Goal: Feedback & Contribution: Leave review/rating

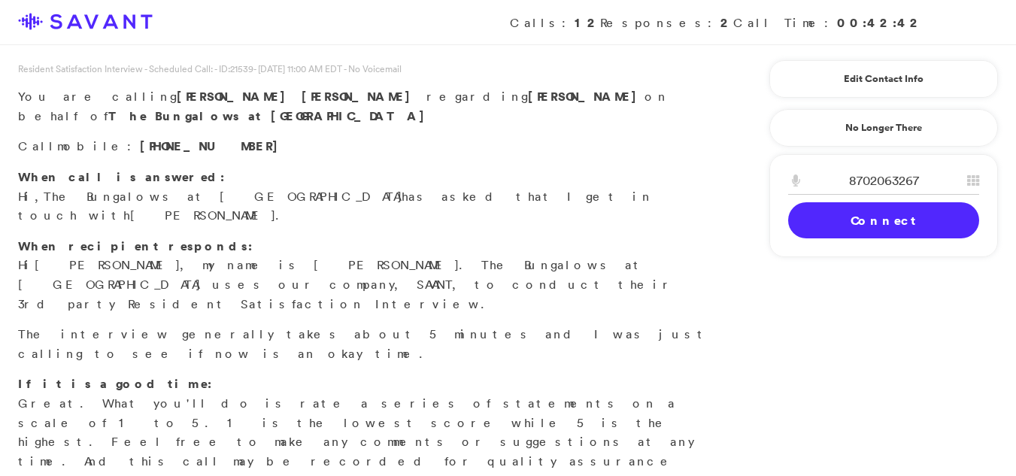
click at [827, 218] on link "Connect" at bounding box center [883, 220] width 191 height 36
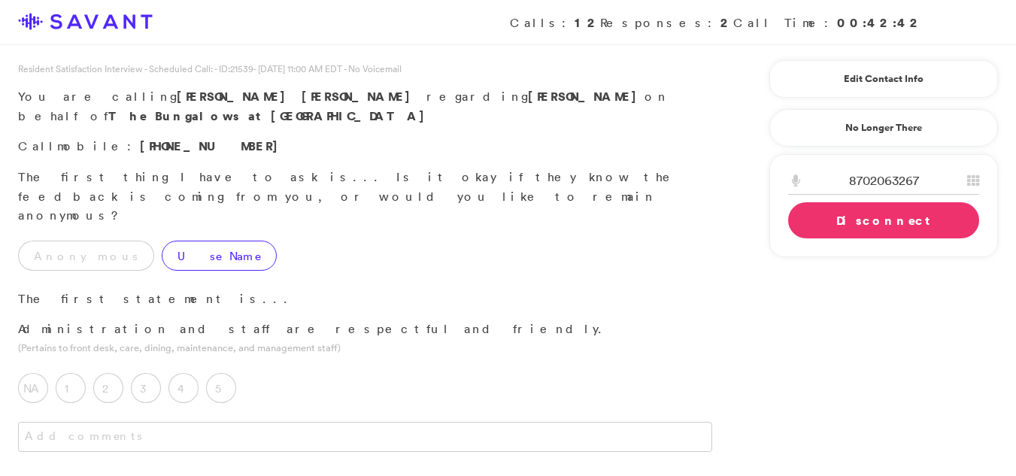
click at [170, 241] on label "Use Name" at bounding box center [219, 256] width 115 height 30
click at [226, 373] on label "5" at bounding box center [221, 388] width 30 height 30
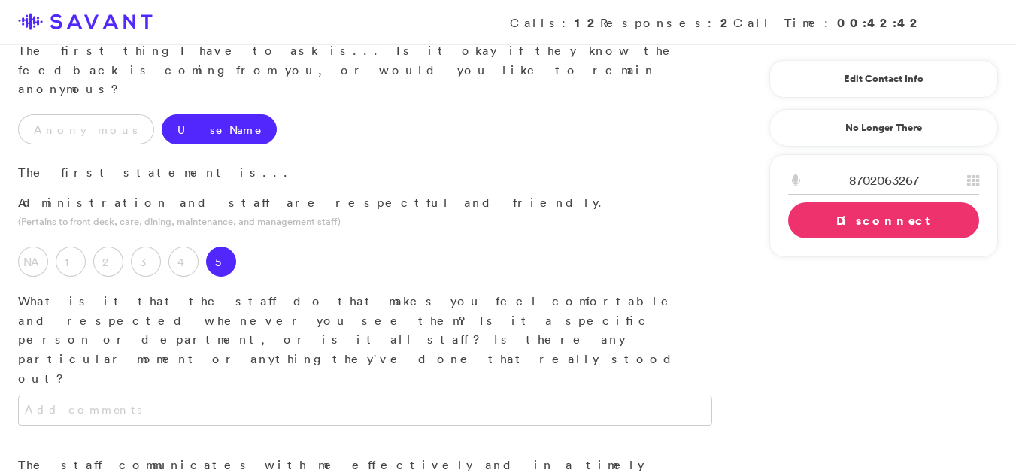
scroll to position [175, 0]
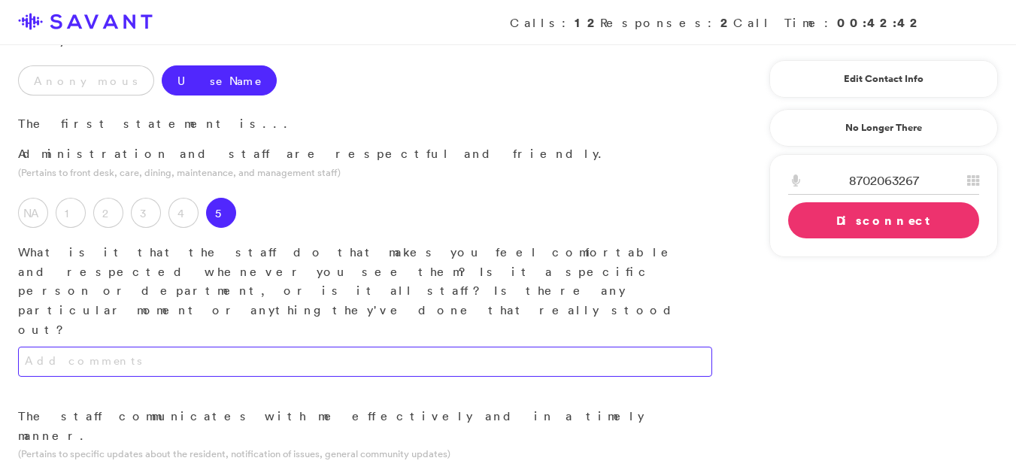
click at [299, 347] on textarea at bounding box center [365, 362] width 694 height 30
click at [387, 347] on textarea "They are friednly and respectful and they are kind to me and my dog." at bounding box center [365, 362] width 694 height 30
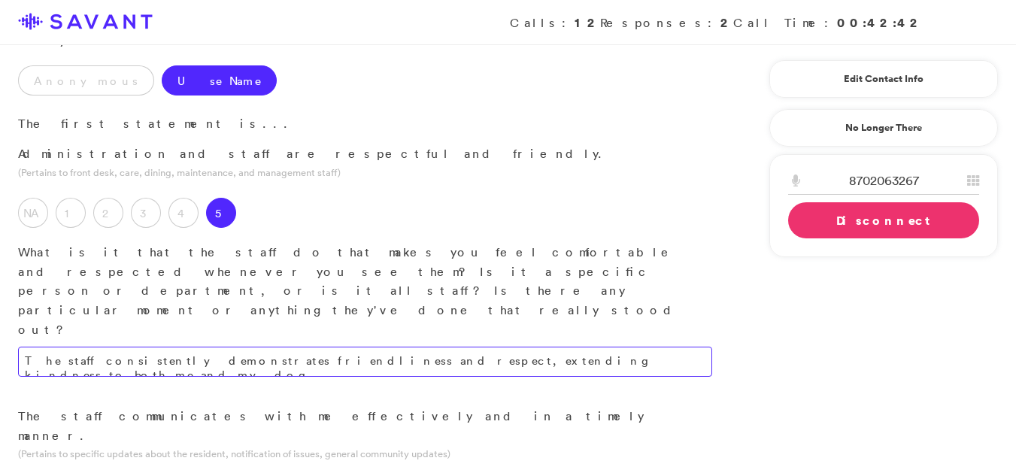
scroll to position [299, 0]
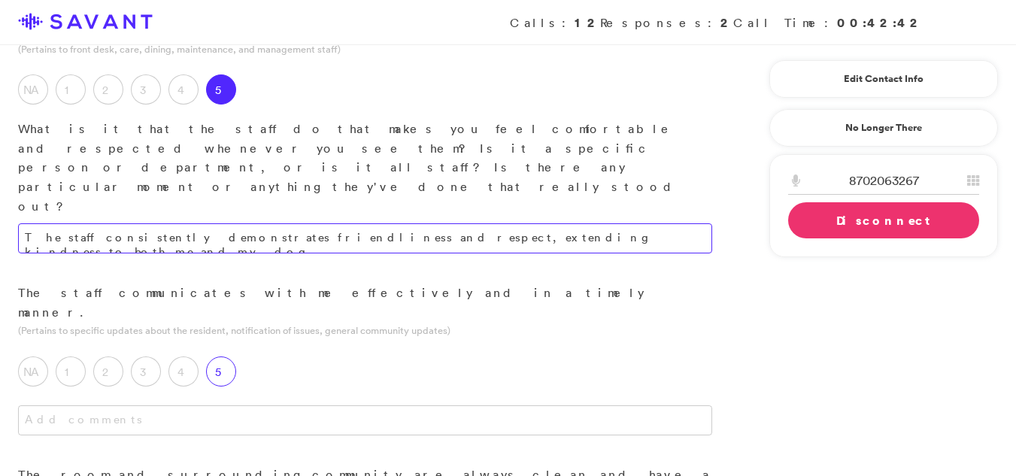
type textarea "The staff consistently demonstrates friendliness and respect, extending kindnes…"
click at [226, 357] on label "5" at bounding box center [221, 372] width 30 height 30
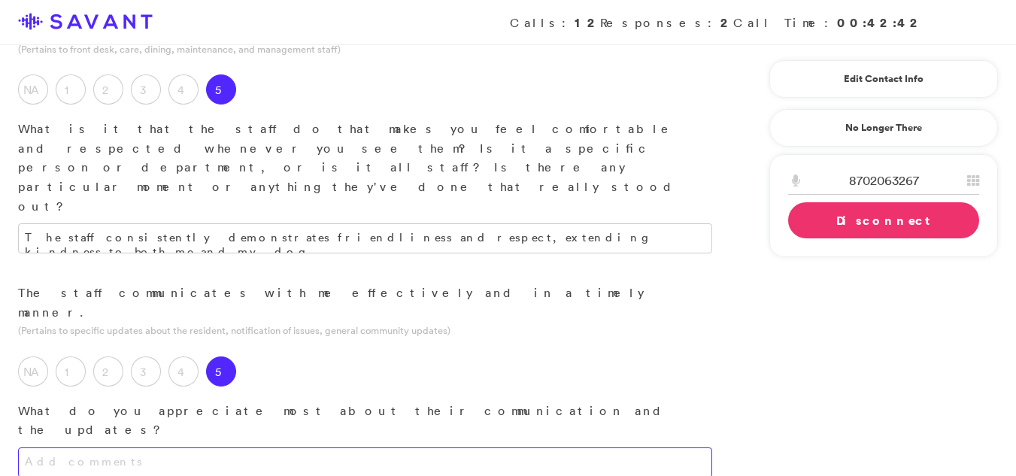
click at [181, 448] on textarea at bounding box center [365, 463] width 694 height 30
click at [508, 448] on textarea "I appreciate that the staff is avaliable to answer any questions or concerns I …" at bounding box center [365, 463] width 694 height 30
drag, startPoint x: 508, startPoint y: 311, endPoint x: 469, endPoint y: 305, distance: 38.7
type textarea "I commend the staff for their availability in addressing my questions and conce…"
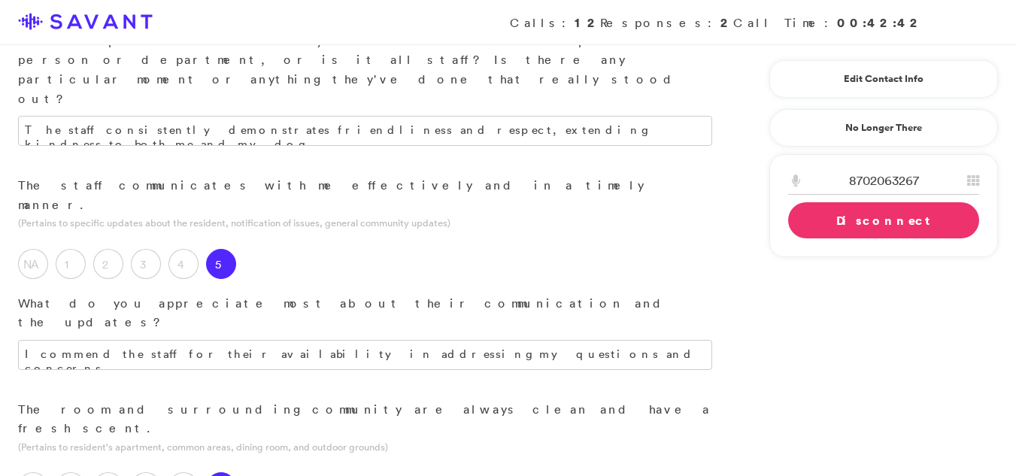
scroll to position [417, 0]
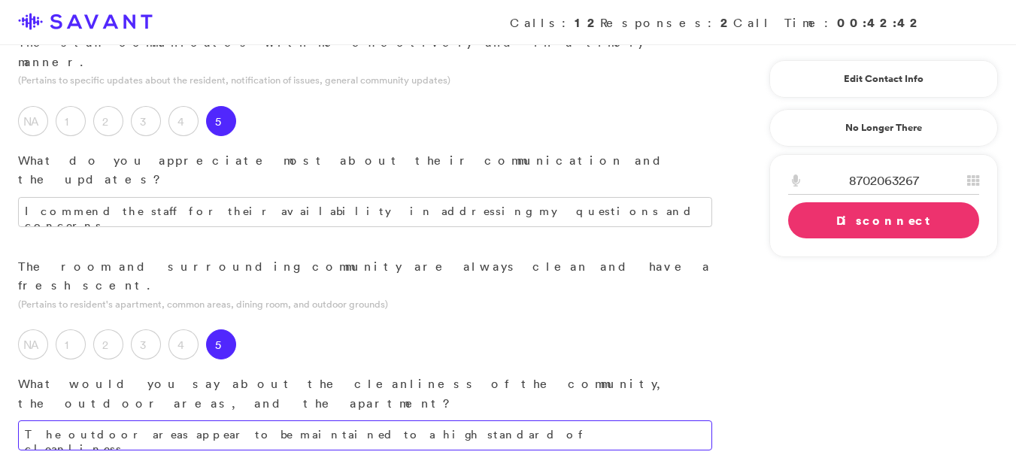
scroll to position [575, 0]
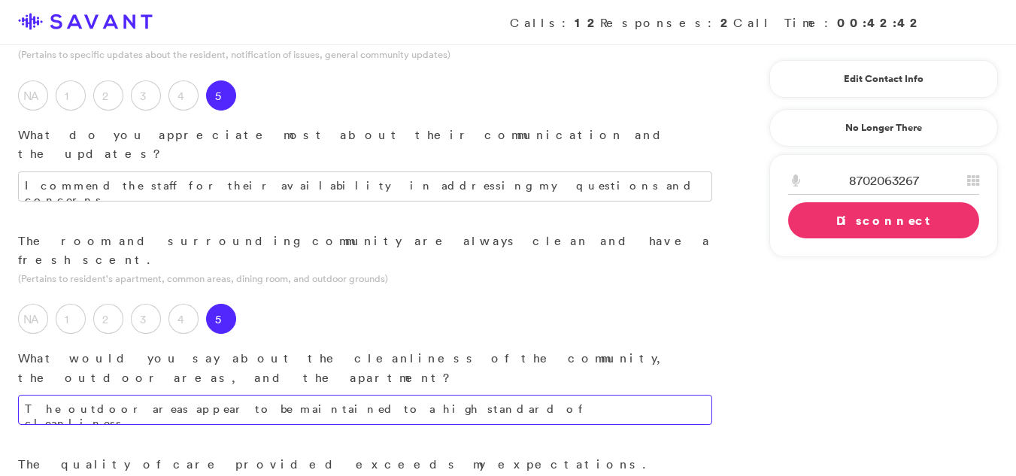
type textarea "The outdoor areas appear to be maintained to a high standard of cleanliness."
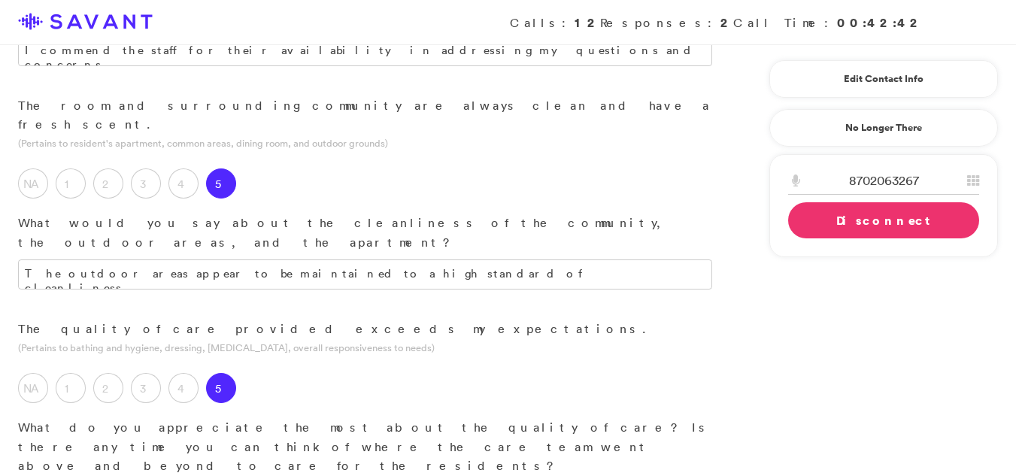
scroll to position [739, 0]
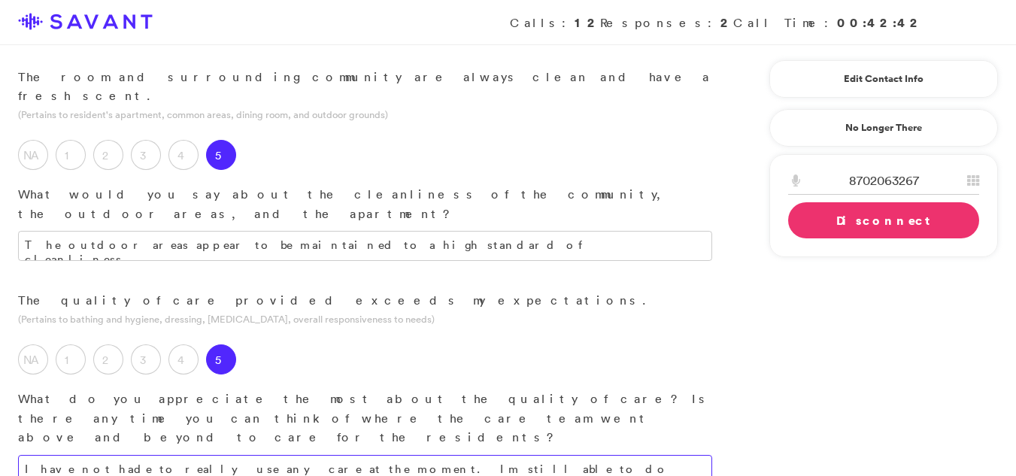
click at [496, 455] on textarea "I have not hade to really use any care at the moment. Im still able to do most …" at bounding box center [365, 470] width 694 height 30
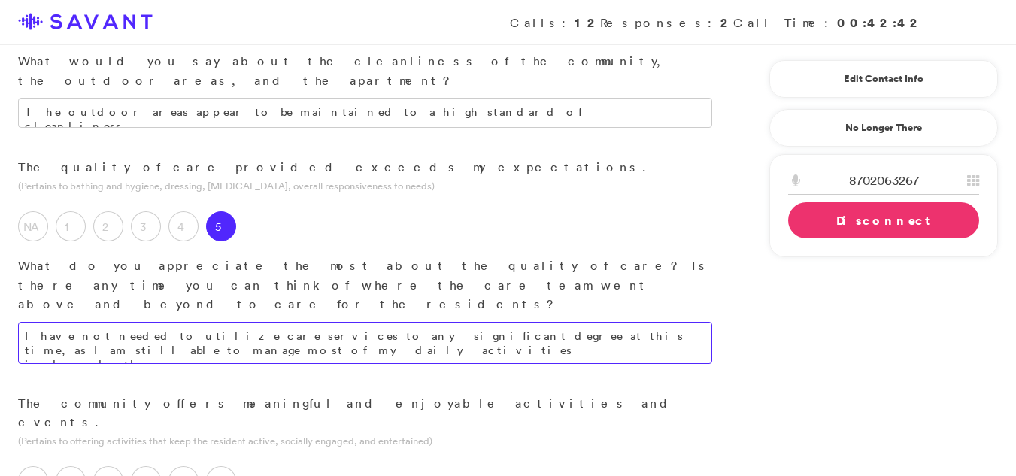
scroll to position [882, 0]
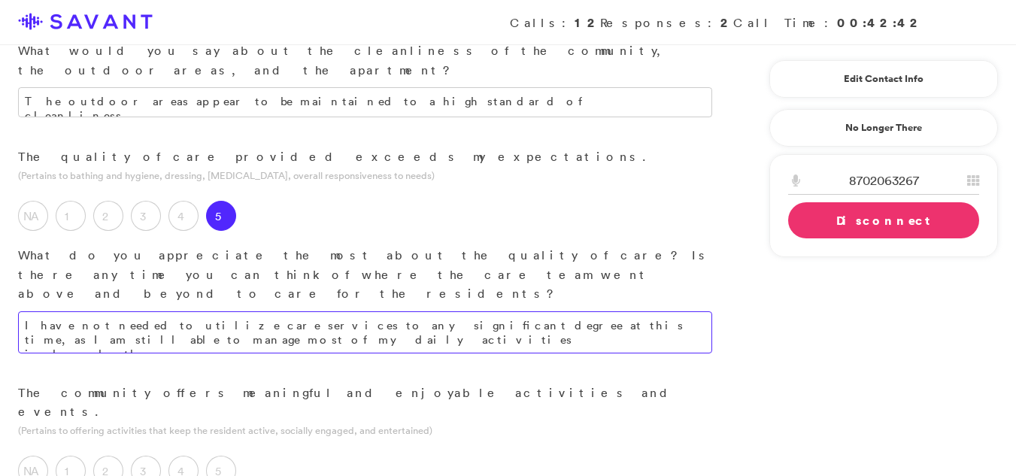
type textarea "I have not needed to utilize care services to any significant degree at this ti…"
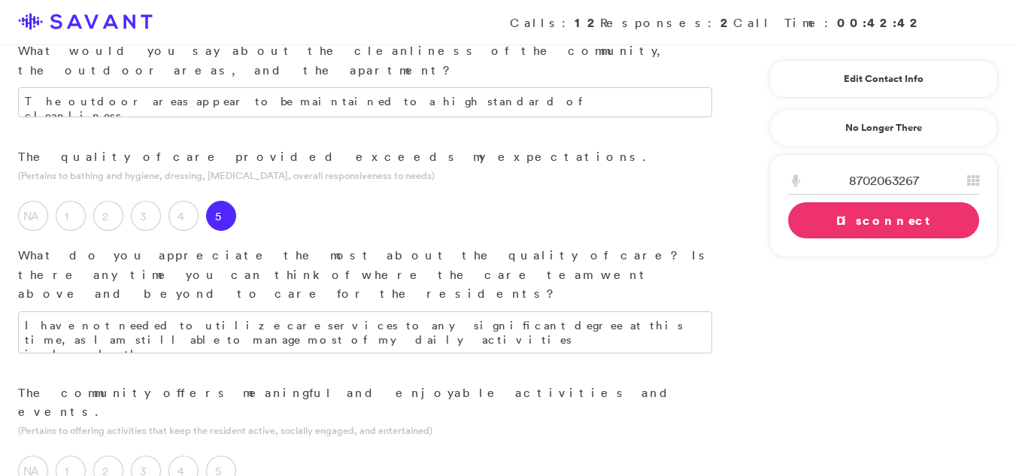
click at [232, 456] on label "5" at bounding box center [221, 471] width 30 height 30
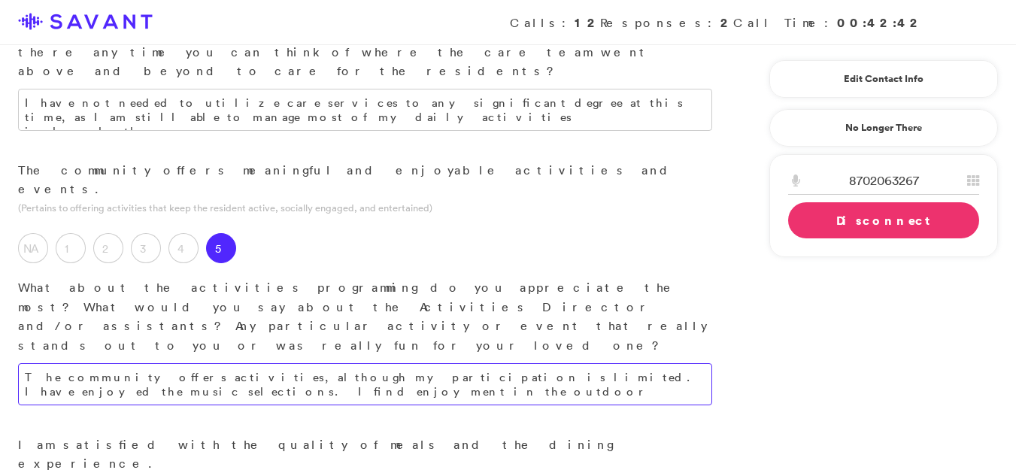
scroll to position [1169, 0]
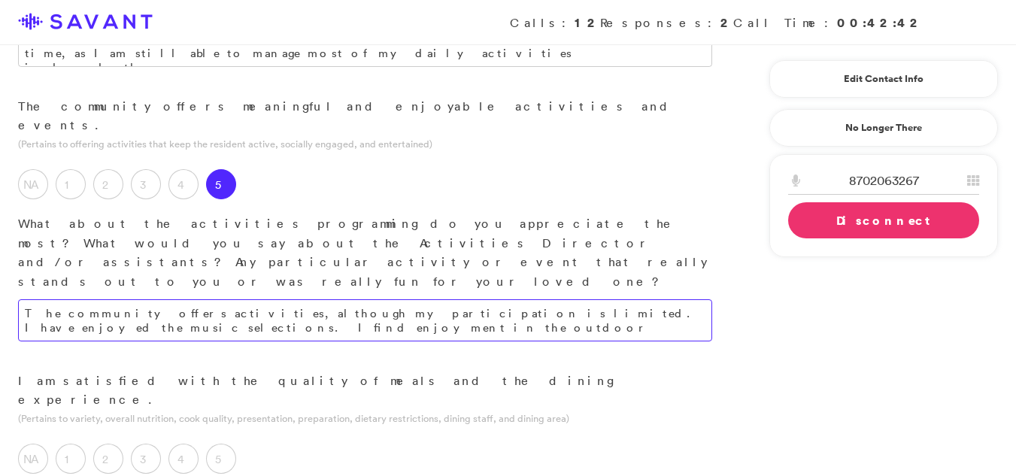
type textarea "The community offers activities, although my participation is limited. I have e…"
click at [144, 444] on label "3" at bounding box center [146, 459] width 30 height 30
click at [717, 17] on span "Calls: 12 Responses: 2 Call Time: 00:42:42" at bounding box center [508, 22] width 980 height 45
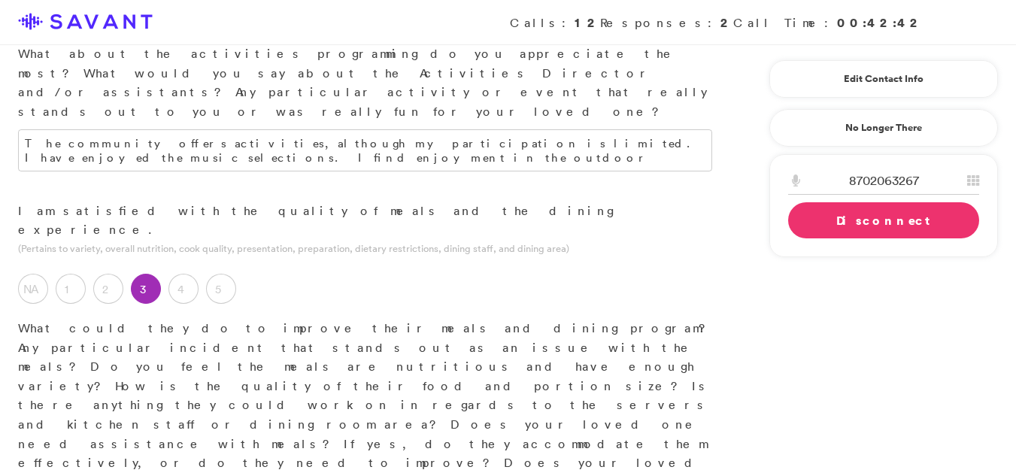
scroll to position [1319, 0]
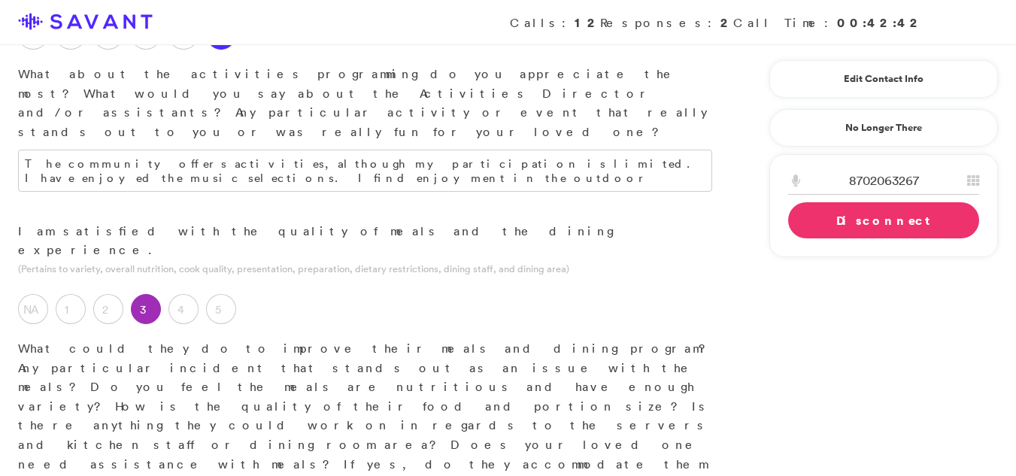
type textarea "The food is generally satisfactory, but the service could be improved. Specific…"
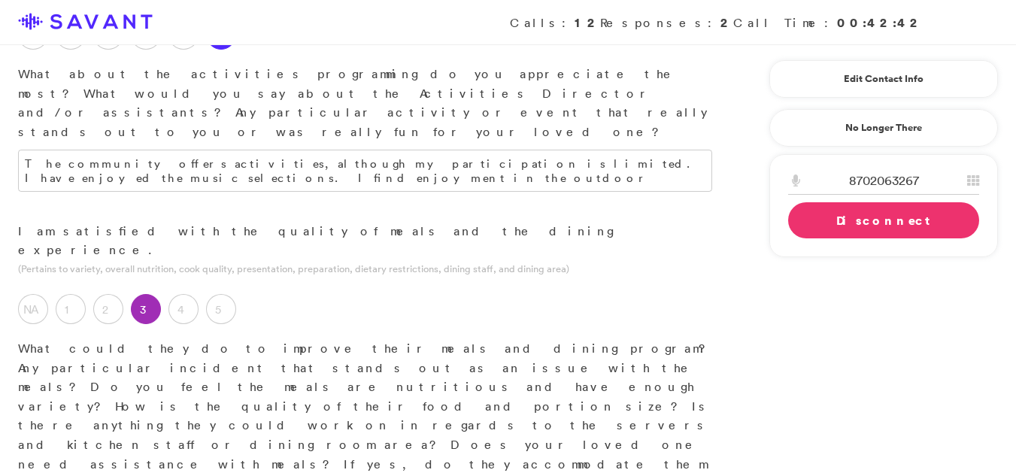
type textarea "K"
type textarea "I would recommend The Bungalows at [GEOGRAPHIC_DATA] to friends and family seek…"
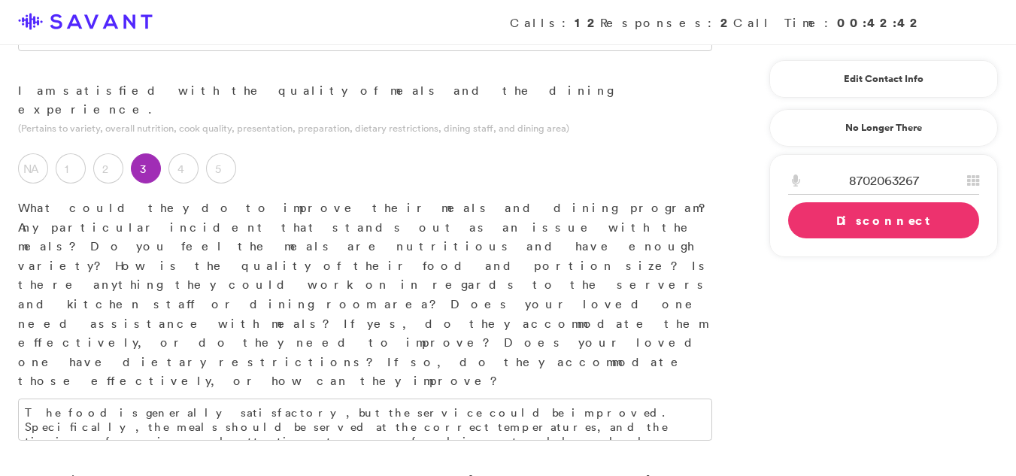
scroll to position [1492, 0]
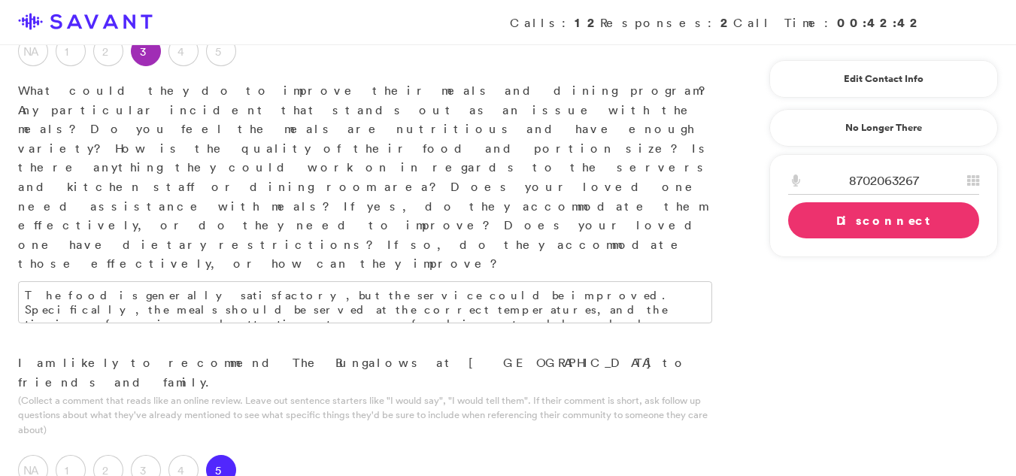
scroll to position [1613, 0]
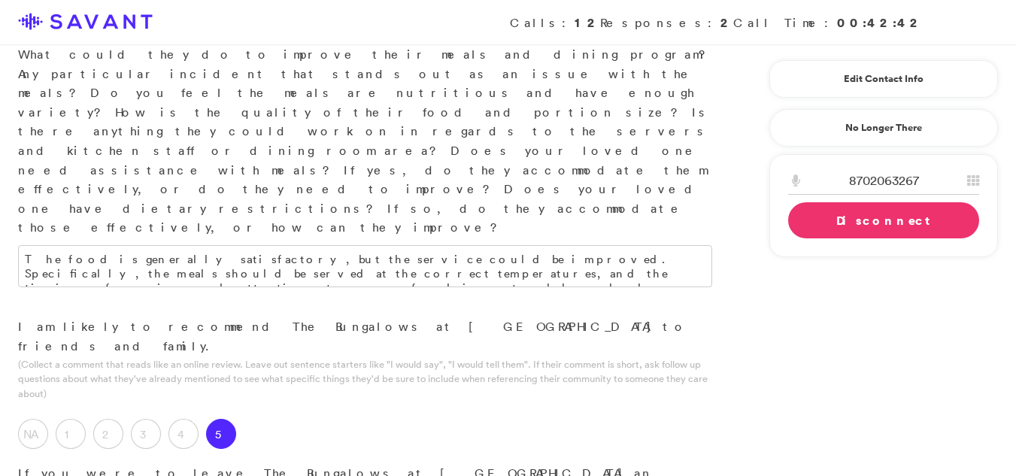
type textarea "Overall, I am pleased that pets are permitted, as this community provides all n…"
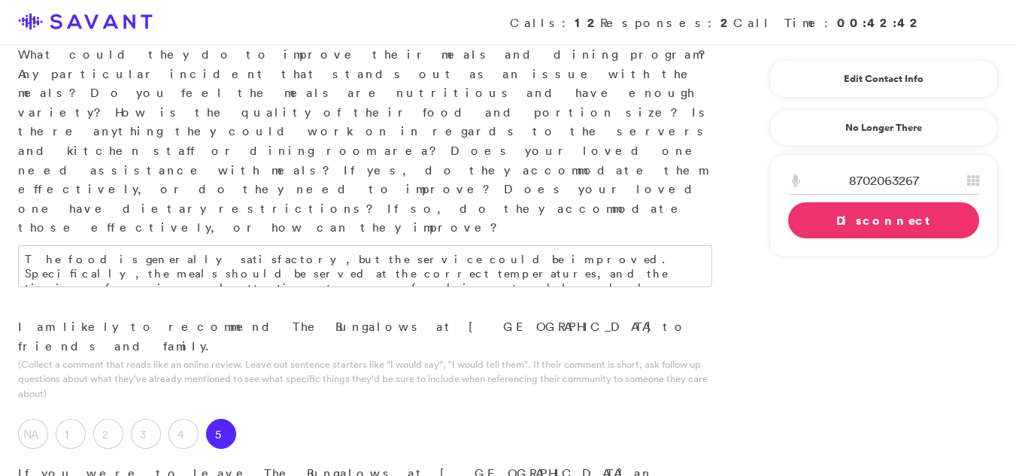
type textarea "The community could consider upgrading the carpeting in the future."
click at [893, 224] on link "Disconnect" at bounding box center [883, 220] width 191 height 36
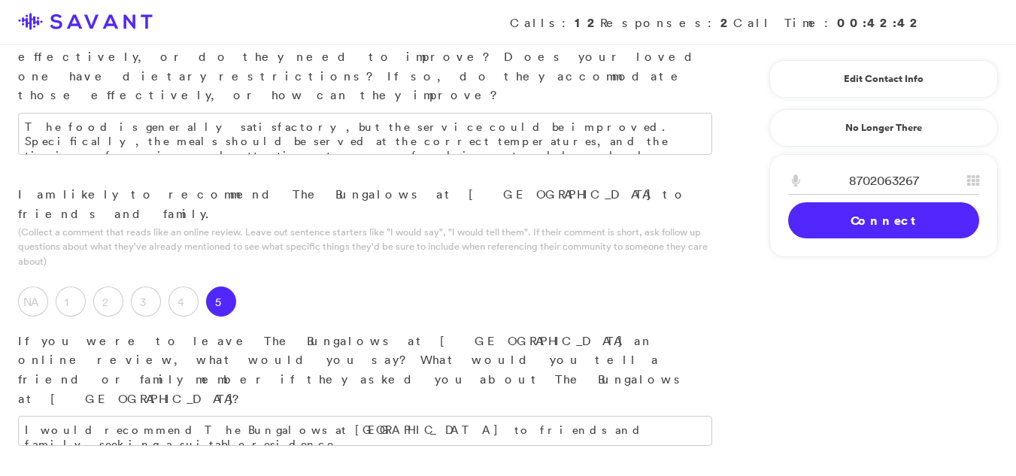
scroll to position [1741, 0]
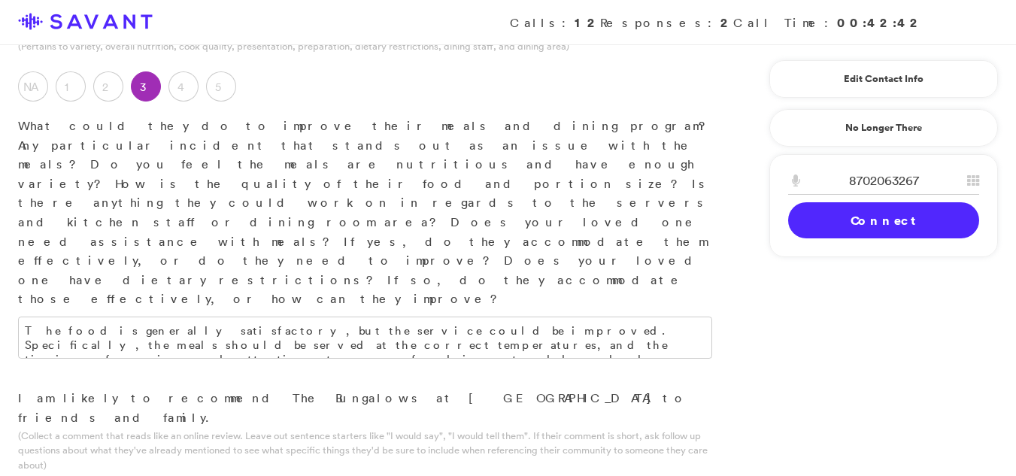
scroll to position [1927, 0]
